Goal: Navigation & Orientation: Find specific page/section

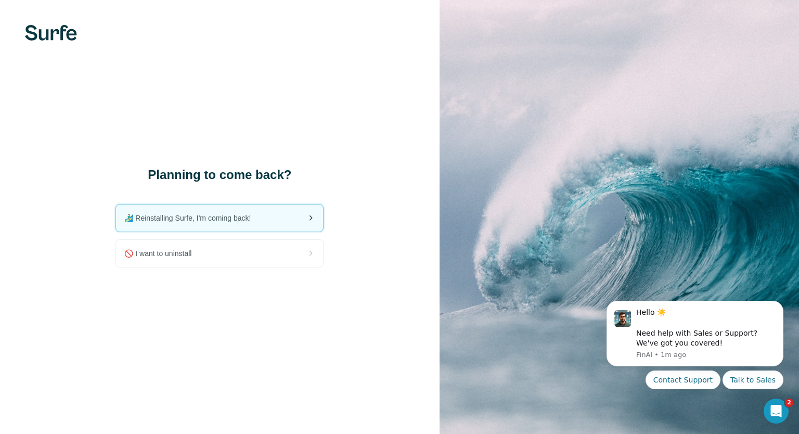
click at [241, 225] on div "🏄🏻‍♂️ Reinstalling Surfe, I'm coming back!" at bounding box center [219, 217] width 207 height 27
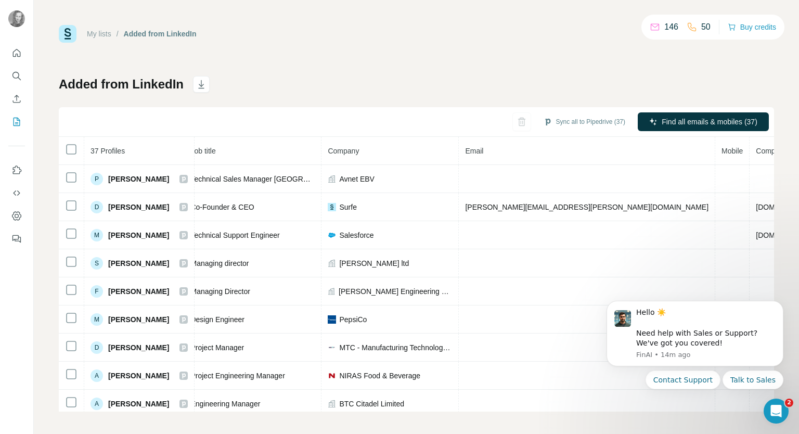
scroll to position [0, 150]
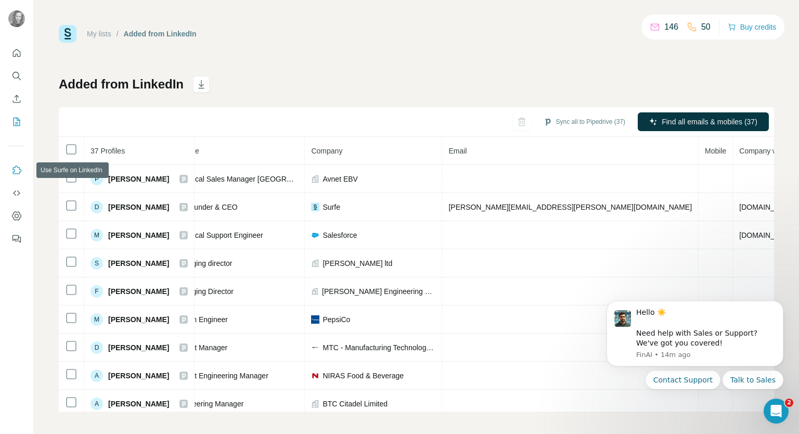
click at [13, 165] on icon "Use Surfe on LinkedIn" at bounding box center [16, 170] width 10 height 10
click at [18, 216] on icon "Dashboard" at bounding box center [16, 216] width 10 height 10
